Goal: Task Accomplishment & Management: Manage account settings

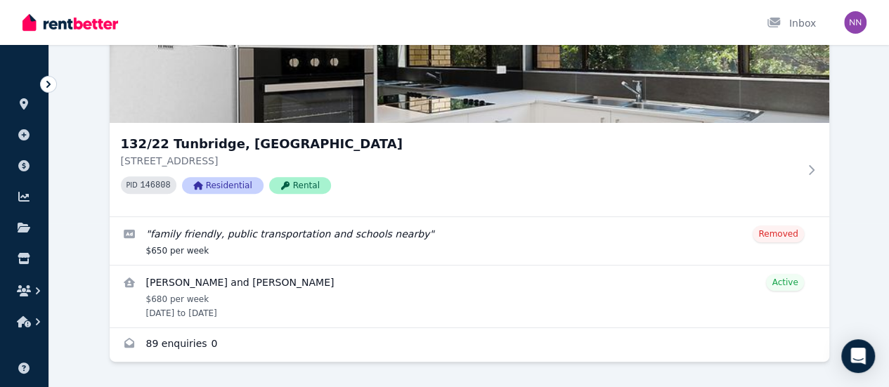
scroll to position [199, 0]
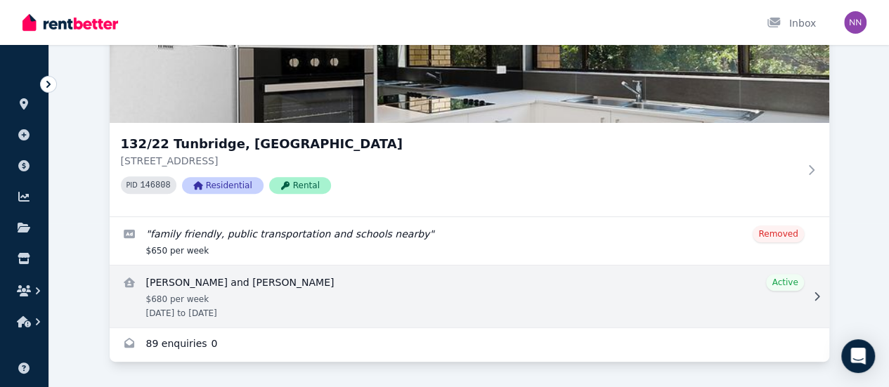
click at [158, 278] on link "View details for Jonah Sirtes and Lia Maor Freedman" at bounding box center [470, 297] width 720 height 62
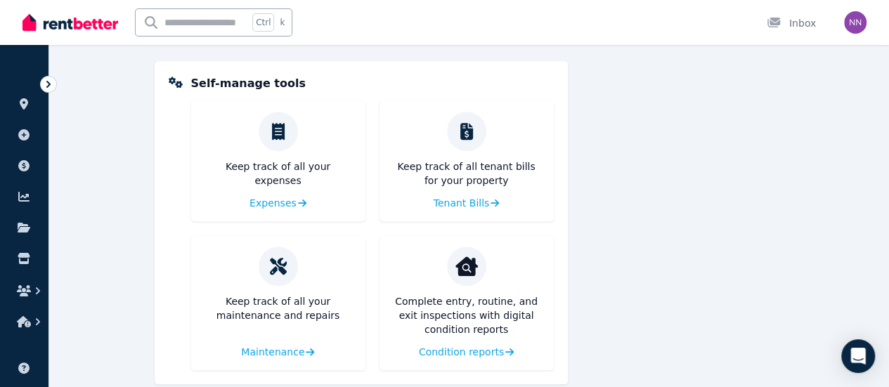
scroll to position [625, 0]
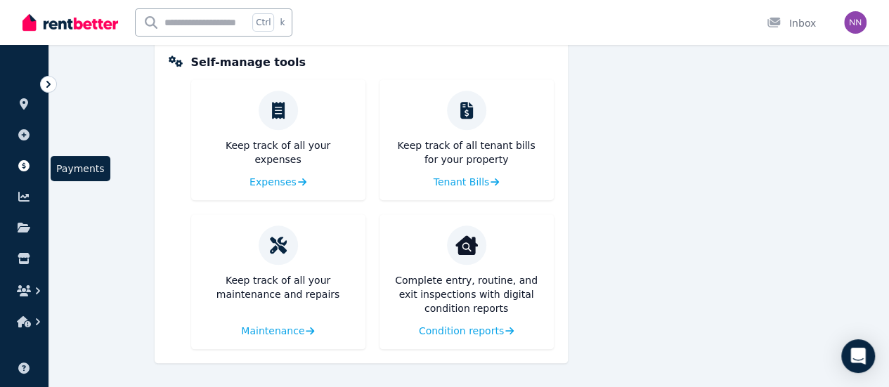
click at [23, 166] on icon at bounding box center [24, 165] width 14 height 11
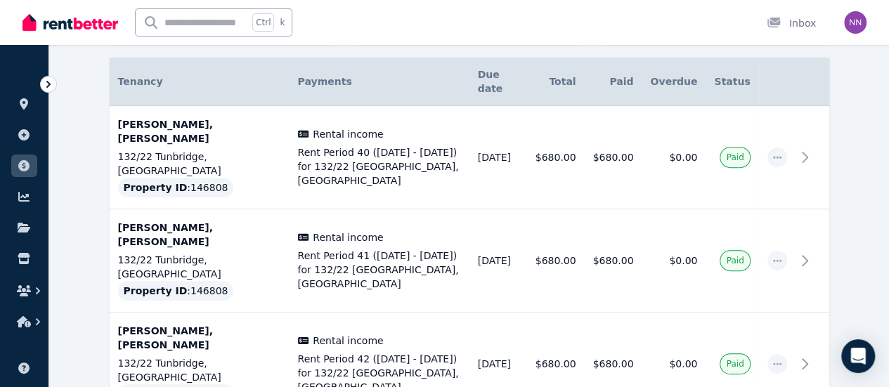
scroll to position [256, 0]
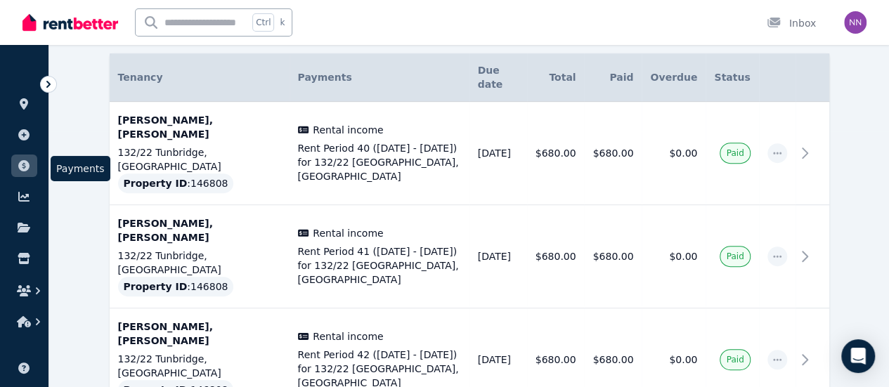
click at [24, 163] on icon at bounding box center [23, 165] width 11 height 11
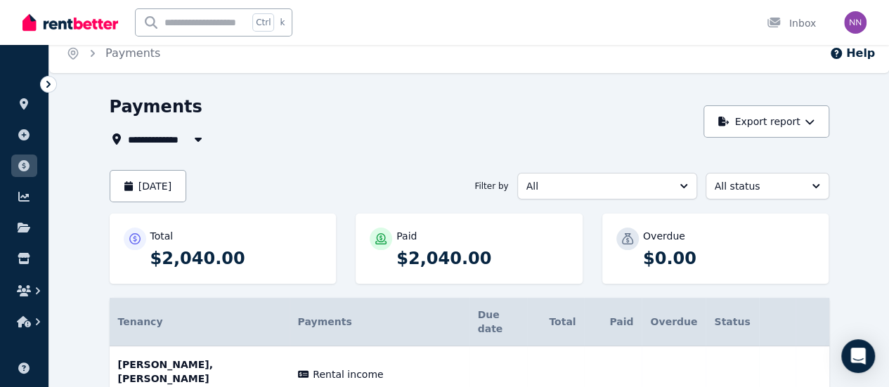
scroll to position [0, 0]
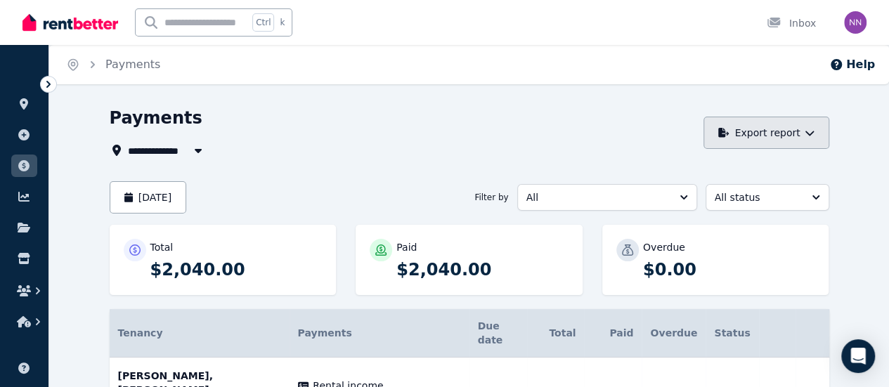
click at [822, 127] on button "Export report" at bounding box center [766, 133] width 126 height 32
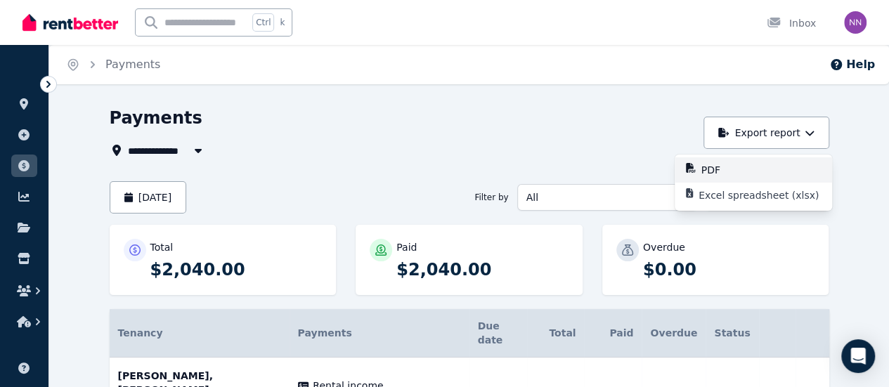
click at [732, 171] on p "PDF" at bounding box center [716, 170] width 30 height 14
